Goal: Information Seeking & Learning: Learn about a topic

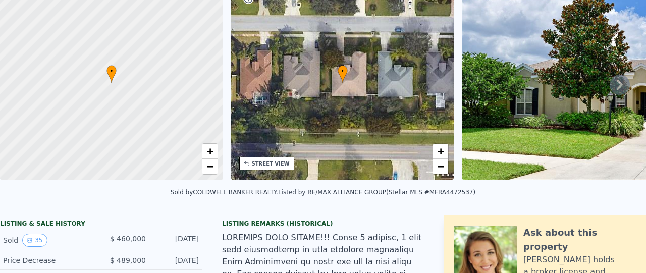
scroll to position [4, 0]
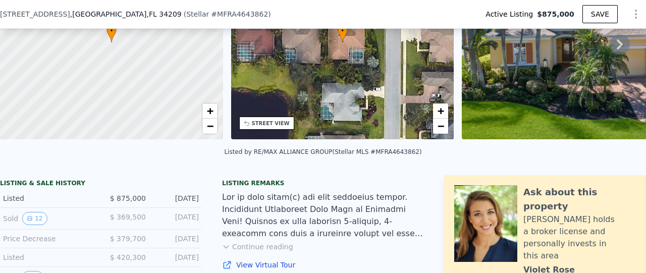
scroll to position [115, 0]
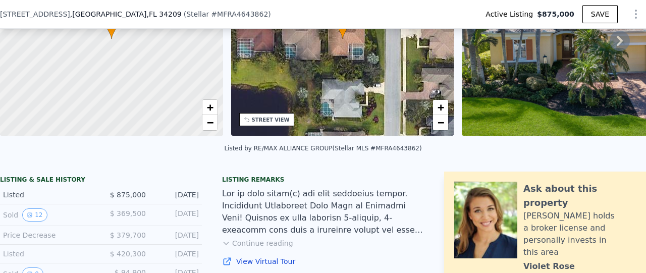
click at [81, 186] on div "LISTING & SALE HISTORY" at bounding box center [101, 181] width 202 height 10
click at [39, 221] on button "12" at bounding box center [34, 214] width 25 height 13
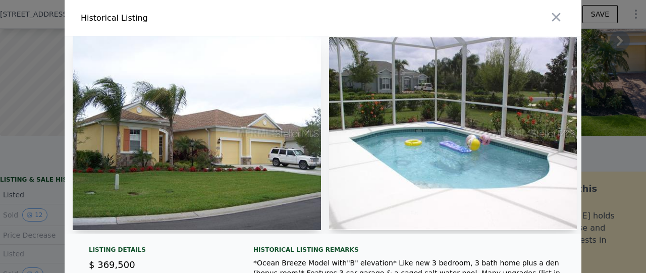
click at [146, 166] on img at bounding box center [197, 133] width 248 height 194
click at [170, 151] on img at bounding box center [197, 133] width 248 height 194
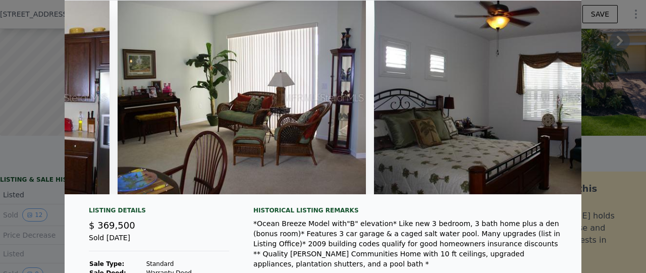
scroll to position [0, 2572]
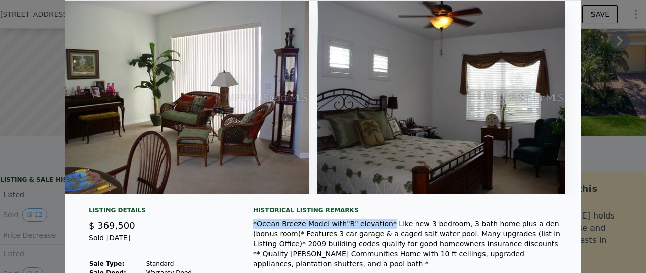
drag, startPoint x: 367, startPoint y: 234, endPoint x: 248, endPoint y: 232, distance: 119.1
copy div "*Ocean Breeze Model with"B" elevation*"
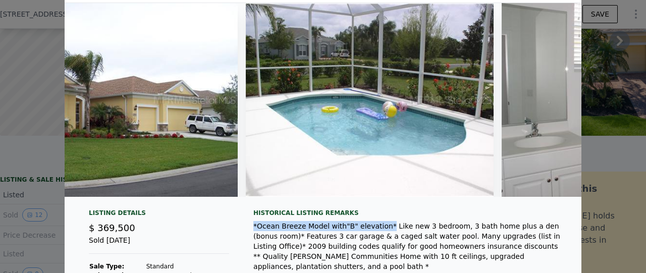
scroll to position [0, 175]
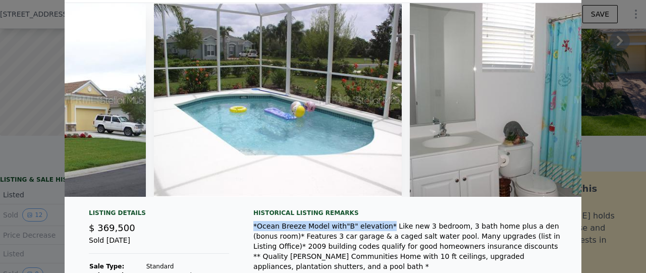
click at [98, 153] on img at bounding box center [22, 100] width 248 height 194
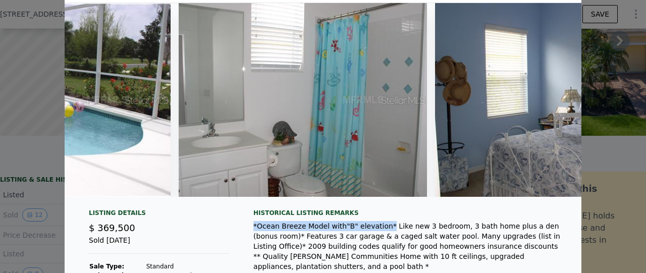
scroll to position [0, 0]
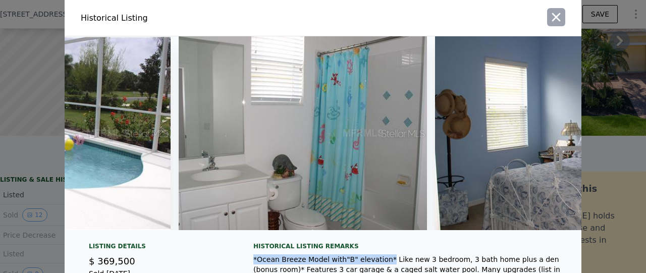
click at [550, 14] on icon "button" at bounding box center [556, 17] width 14 height 14
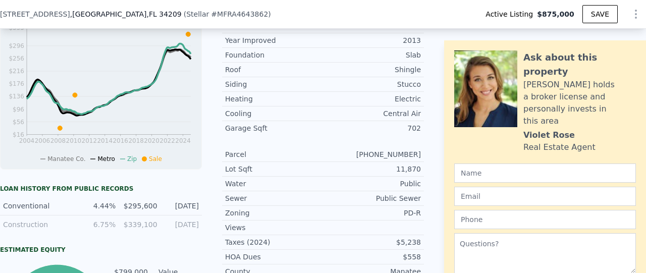
scroll to position [443, 0]
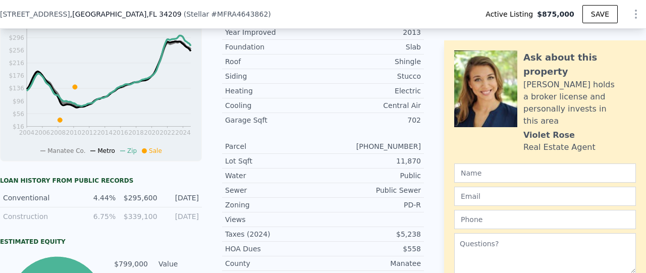
click at [323, 161] on div "11,870" at bounding box center [372, 161] width 98 height 10
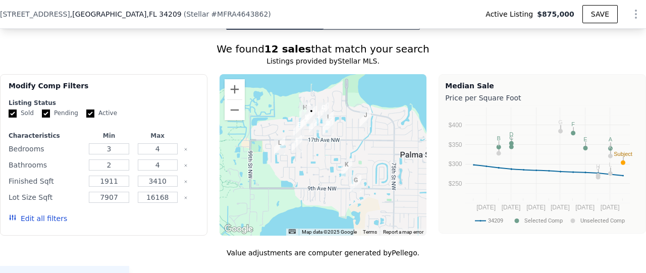
scroll to position [880, 0]
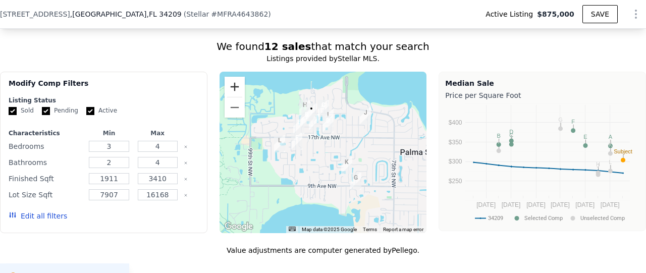
click at [229, 92] on button "Zoom in" at bounding box center [235, 87] width 20 height 20
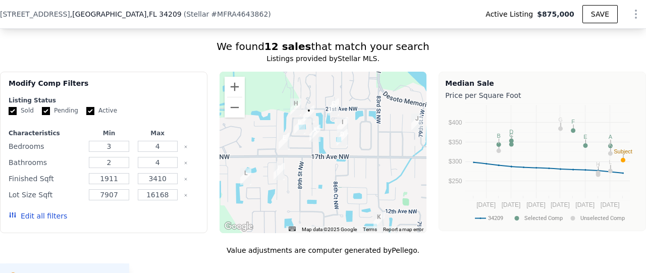
drag, startPoint x: 290, startPoint y: 139, endPoint x: 298, endPoint y: 182, distance: 44.0
click at [298, 182] on div at bounding box center [322, 152] width 207 height 161
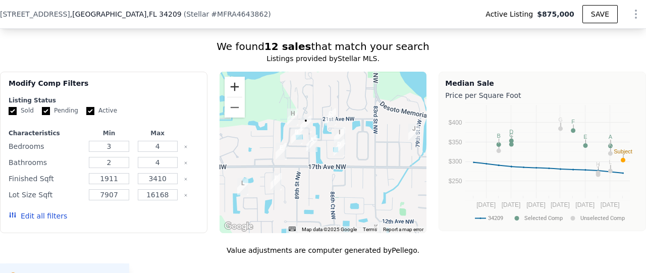
click at [234, 86] on button "Zoom in" at bounding box center [235, 87] width 20 height 20
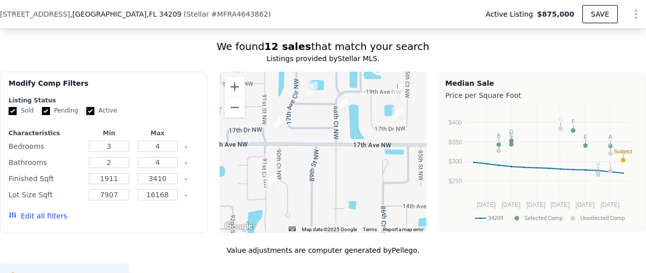
drag, startPoint x: 350, startPoint y: 208, endPoint x: 400, endPoint y: 160, distance: 68.5
click at [400, 160] on div at bounding box center [322, 152] width 207 height 161
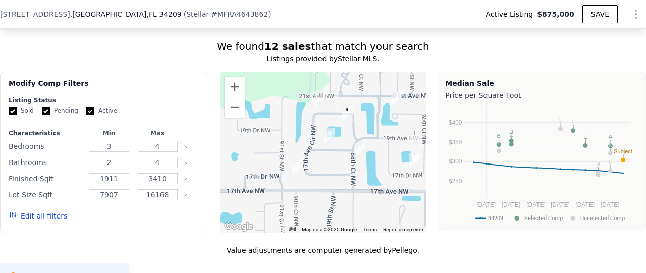
drag, startPoint x: 321, startPoint y: 134, endPoint x: 338, endPoint y: 184, distance: 53.3
click at [338, 184] on div at bounding box center [322, 152] width 207 height 161
click at [393, 99] on img "1955 85th Ct NW" at bounding box center [396, 99] width 11 height 17
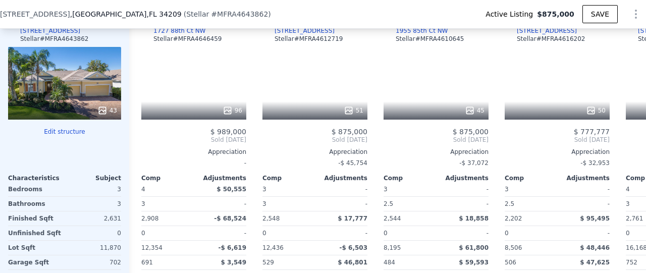
scroll to position [1151, 0]
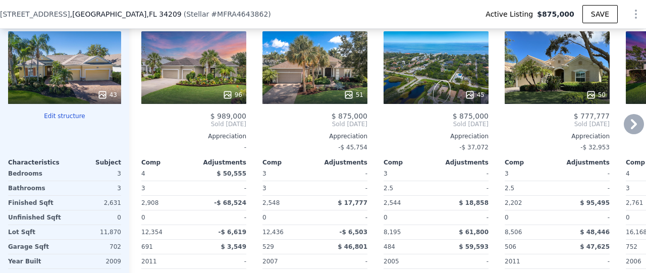
click at [624, 131] on icon at bounding box center [634, 124] width 20 height 20
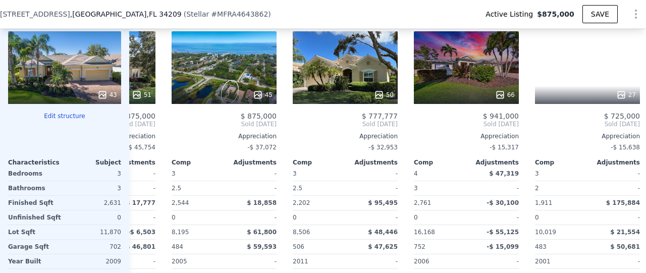
scroll to position [0, 242]
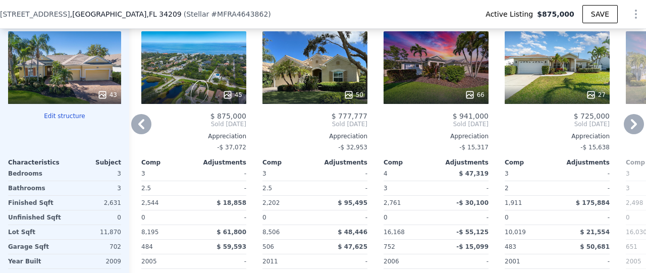
click at [624, 131] on icon at bounding box center [634, 124] width 20 height 20
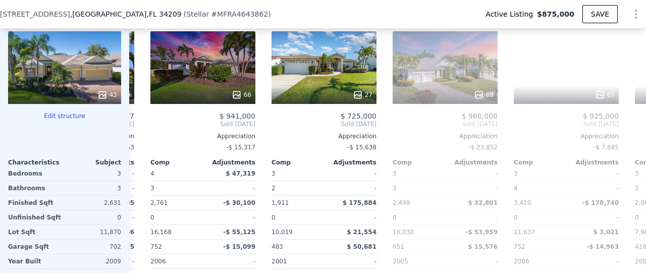
scroll to position [0, 484]
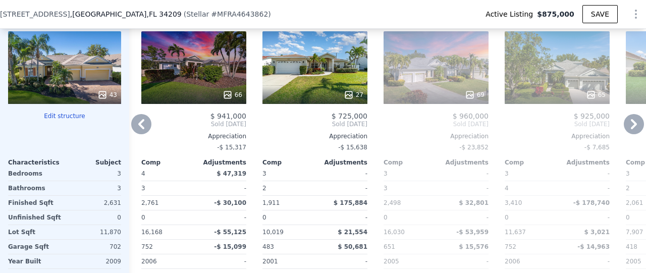
click at [469, 65] on div "69" at bounding box center [435, 67] width 105 height 73
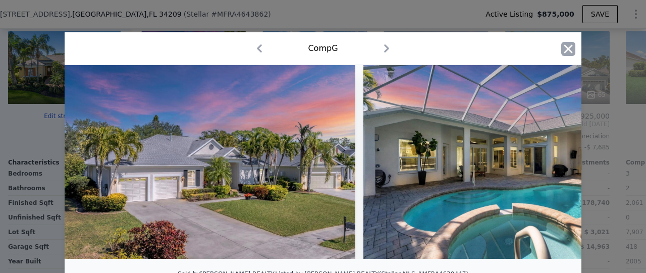
click at [567, 50] on icon "button" at bounding box center [568, 49] width 14 height 14
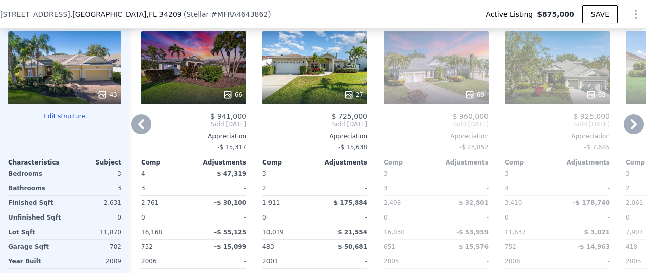
click at [631, 126] on icon at bounding box center [634, 124] width 6 height 10
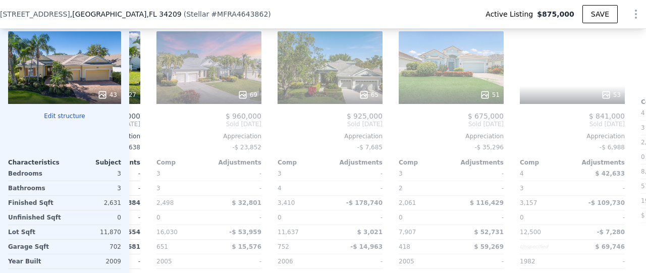
scroll to position [0, 727]
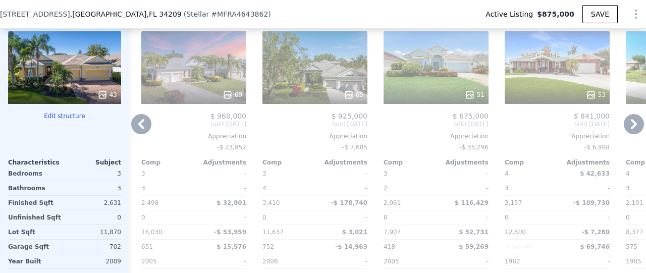
click at [631, 125] on icon at bounding box center [634, 124] width 6 height 10
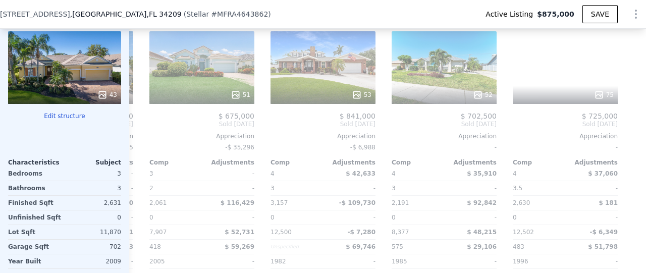
scroll to position [0, 968]
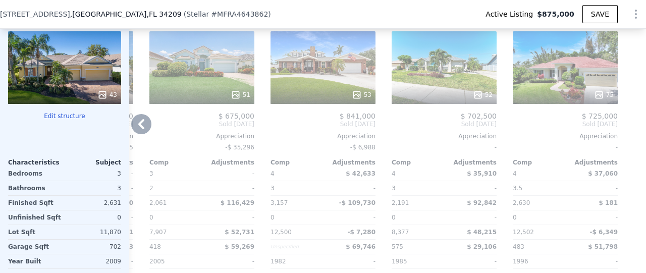
click at [143, 124] on icon at bounding box center [141, 124] width 6 height 10
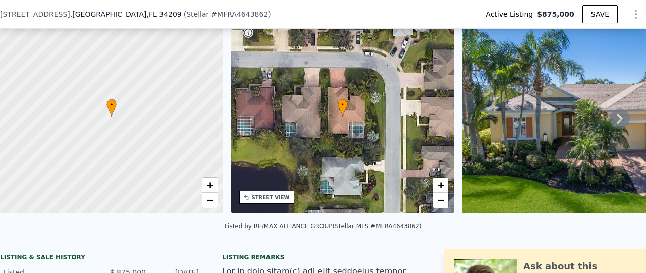
scroll to position [711, 0]
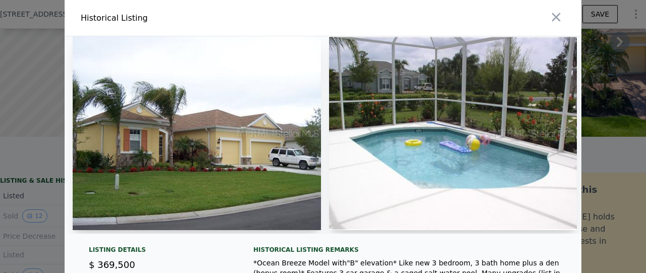
click at [158, 150] on img at bounding box center [197, 133] width 248 height 194
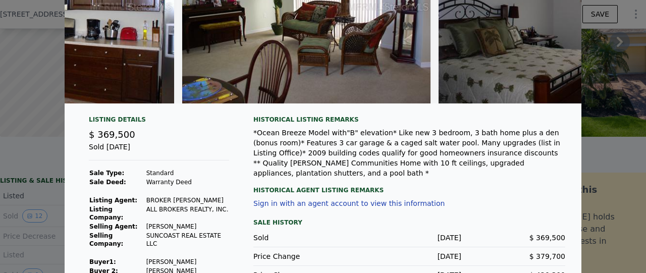
scroll to position [134, 0]
